Goal: Task Accomplishment & Management: Use online tool/utility

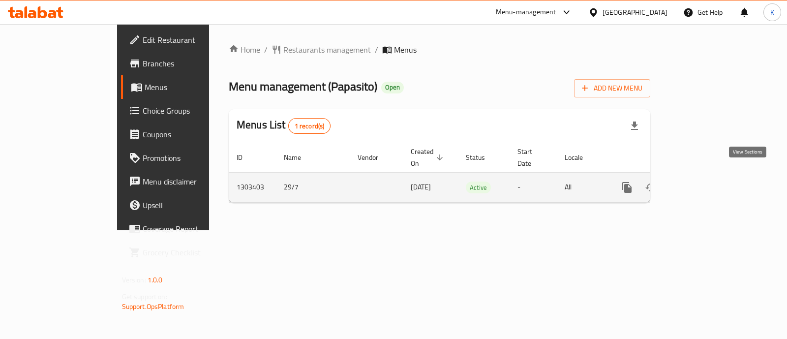
click at [704, 181] on icon "enhanced table" at bounding box center [698, 187] width 12 height 12
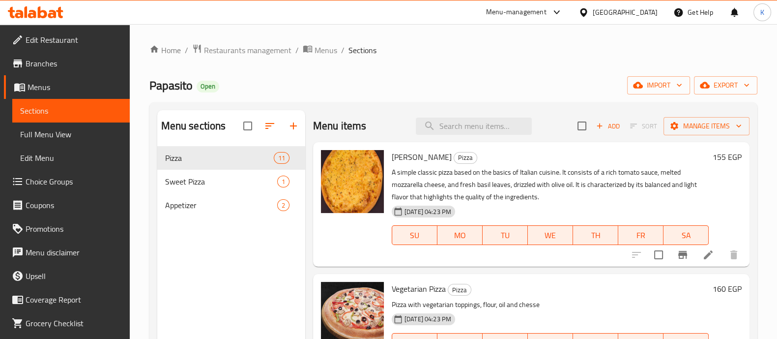
click at [413, 160] on span "[PERSON_NAME]" at bounding box center [422, 156] width 60 height 15
click at [426, 156] on span "[PERSON_NAME]" at bounding box center [422, 156] width 60 height 15
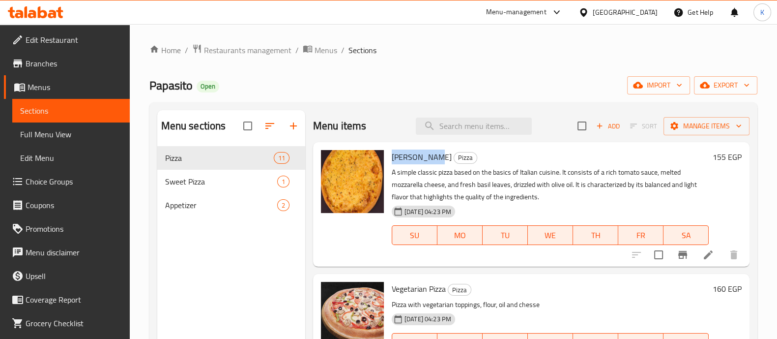
click at [426, 156] on span "[PERSON_NAME]" at bounding box center [422, 156] width 60 height 15
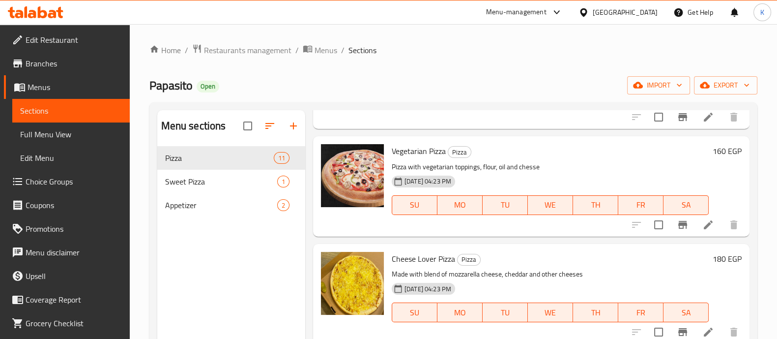
click at [422, 153] on span "Vegetarian Pizza" at bounding box center [419, 151] width 54 height 15
copy h6 "Vegetarian Pizza"
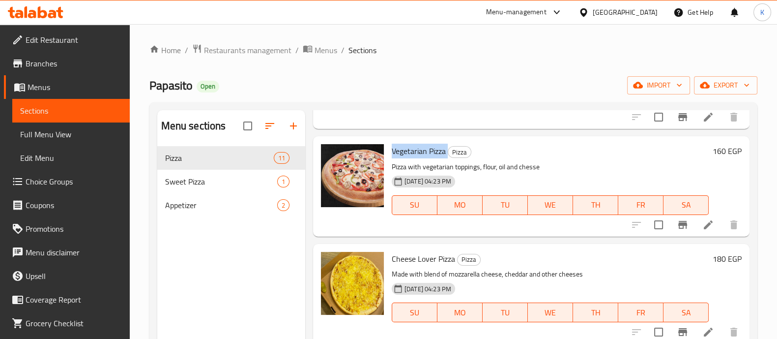
scroll to position [209, 0]
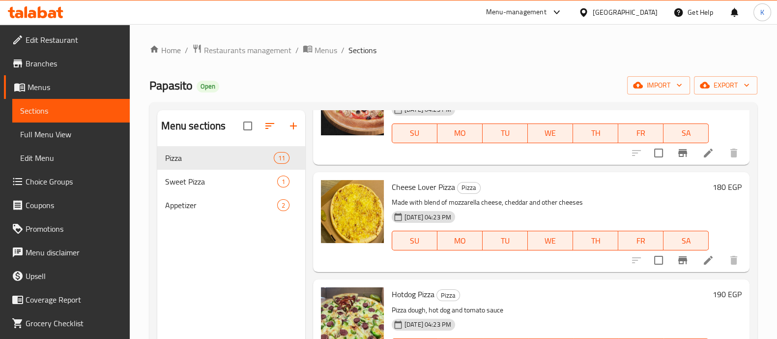
click at [409, 185] on span "Cheese Lover Pizza" at bounding box center [423, 186] width 63 height 15
copy h6 "Cheese Lover Pizza"
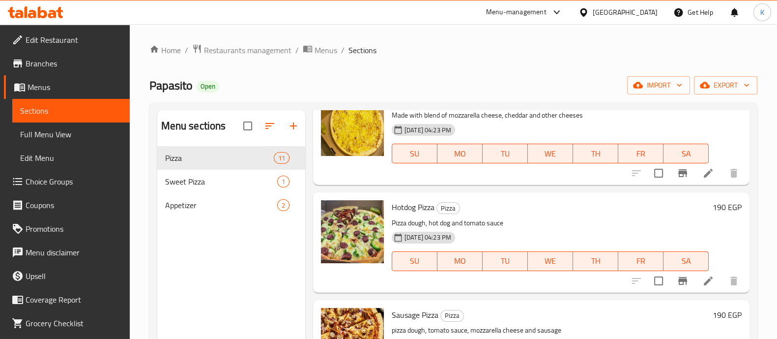
scroll to position [303, 0]
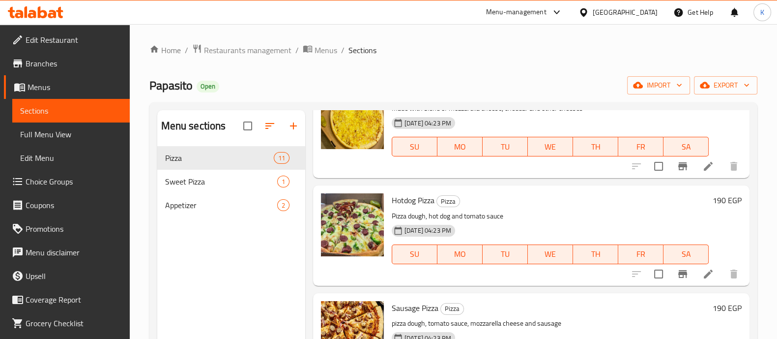
click at [402, 201] on span "Hotdog Pizza" at bounding box center [413, 200] width 43 height 15
copy h6 "Hotdog Pizza"
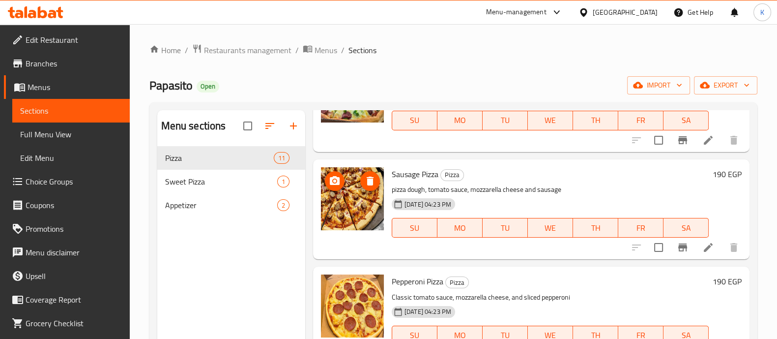
scroll to position [491, 0]
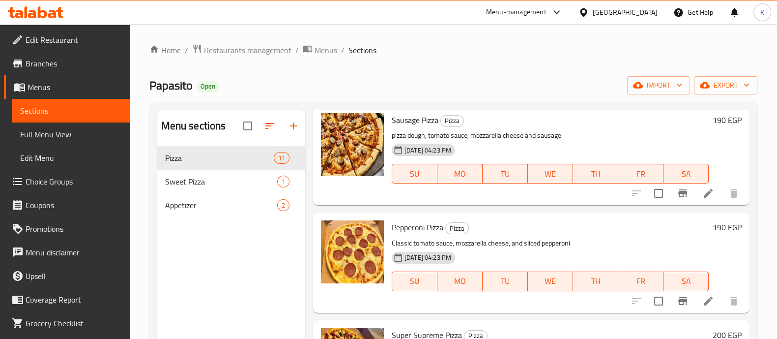
click at [413, 121] on span "Sausage Pizza" at bounding box center [415, 120] width 47 height 15
copy h6 "Sausage Pizza"
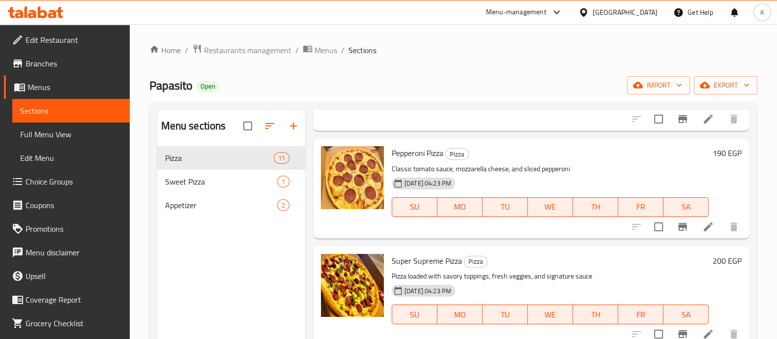
scroll to position [566, 0]
click at [415, 154] on span "Pepperoni Pizza" at bounding box center [418, 153] width 52 height 15
copy h6 "Pepperoni Pizza"
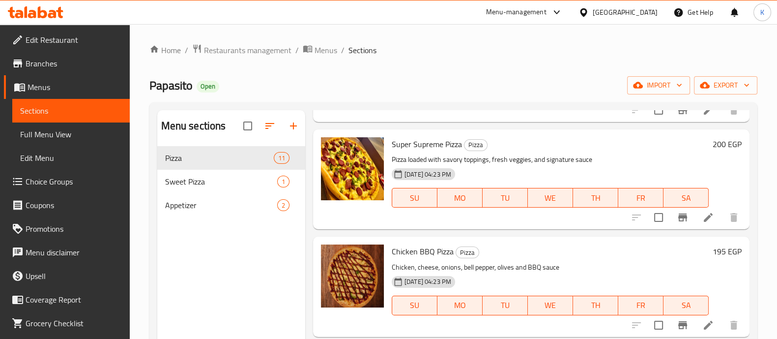
scroll to position [700, 0]
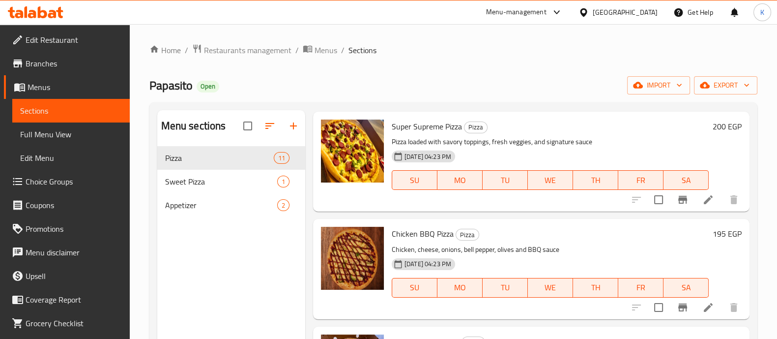
click at [431, 130] on span "Super Supreme Pizza" at bounding box center [427, 126] width 70 height 15
copy h6 "Super Supreme Pizza"
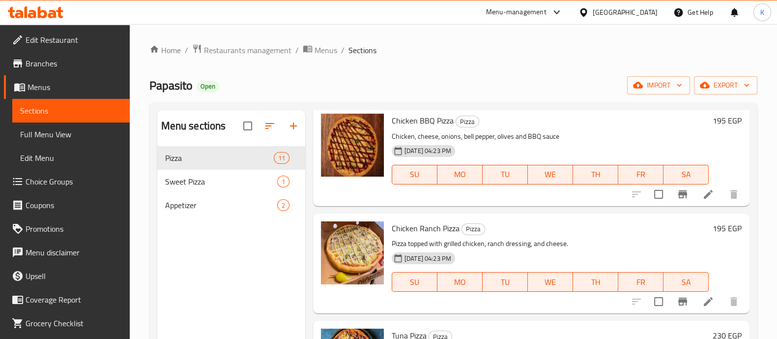
scroll to position [812, 0]
click at [414, 118] on span "Chicken BBQ Pizza" at bounding box center [423, 121] width 62 height 15
copy h6 "Chicken BBQ Pizza"
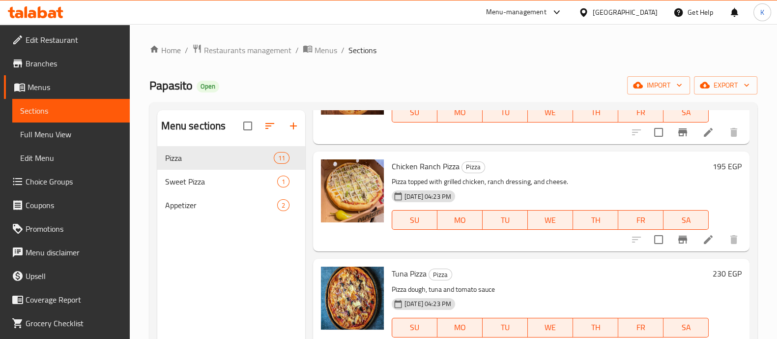
scroll to position [892, 0]
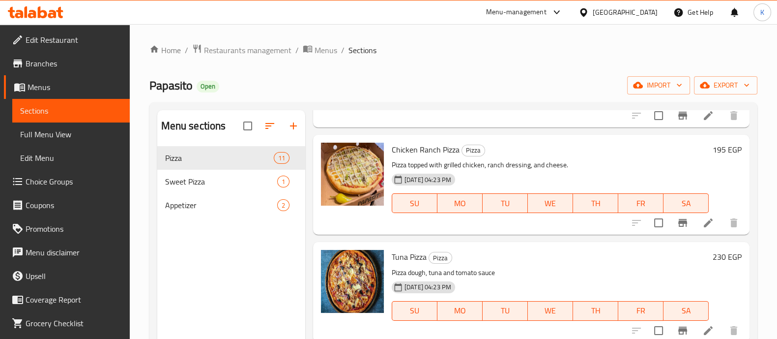
click at [428, 150] on span "Chicken Ranch Pizza" at bounding box center [426, 149] width 68 height 15
copy h6 "Chicken Ranch Pizza"
